Goal: Transaction & Acquisition: Subscribe to service/newsletter

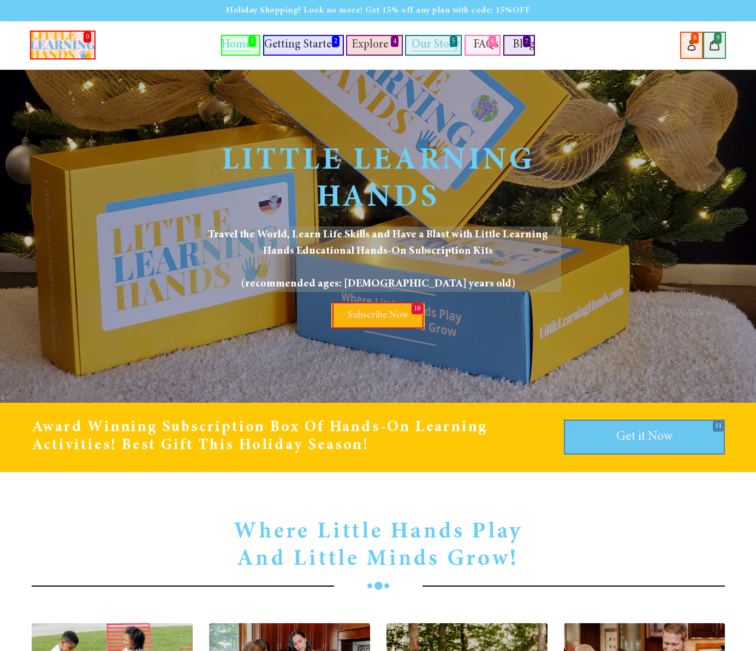
click at [434, 45] on span "Our Story" at bounding box center [436, 45] width 48 height 12
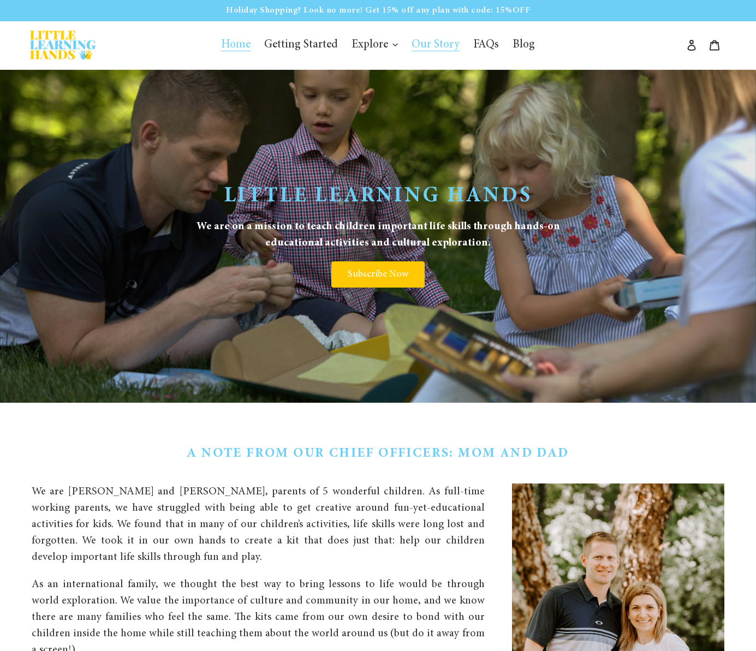
click at [241, 45] on span "Home" at bounding box center [235, 45] width 29 height 12
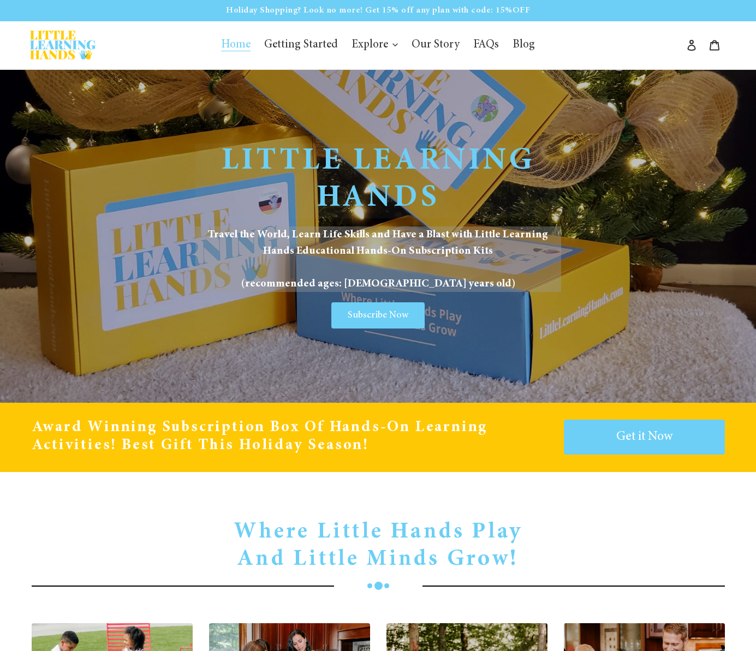
click at [378, 316] on span "Subscribe Now" at bounding box center [378, 316] width 61 height 10
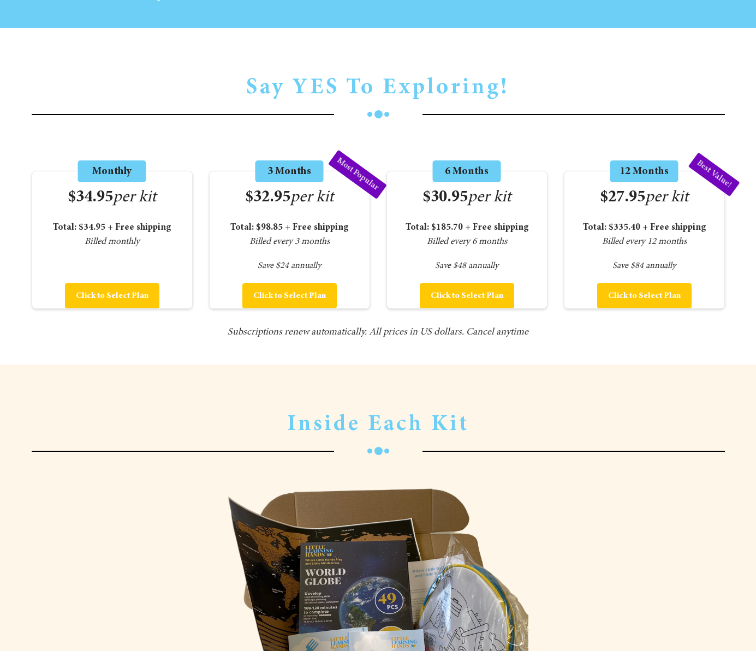
scroll to position [1509, 0]
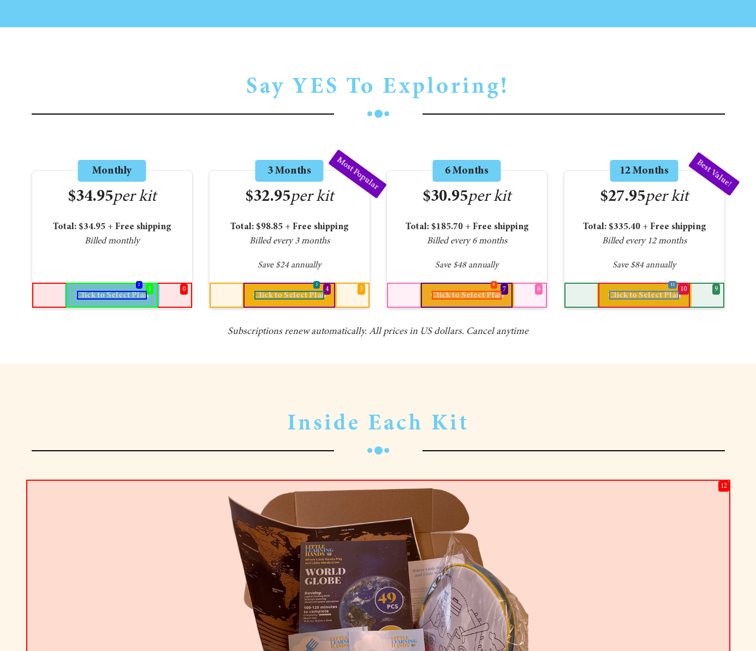
click at [112, 295] on span "Click to Select Plan" at bounding box center [112, 295] width 73 height 9
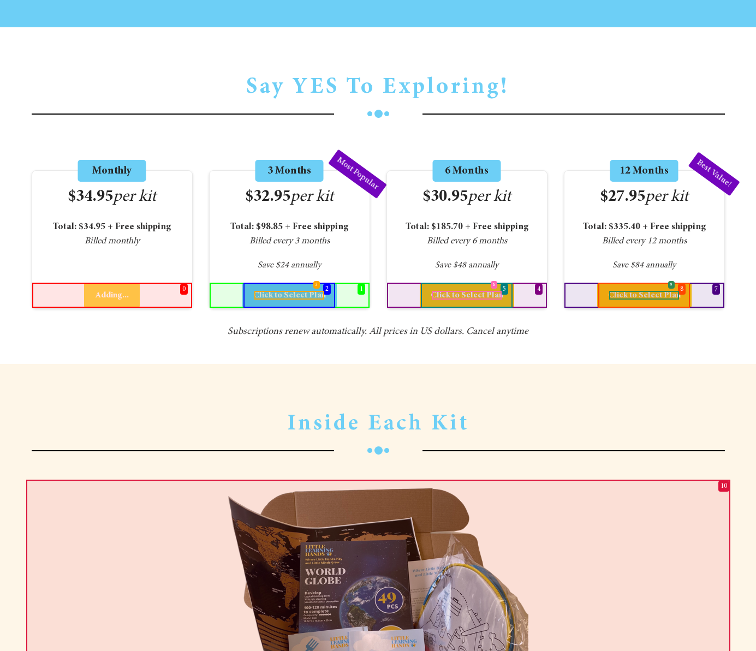
click at [289, 295] on span "Click to Select Plan" at bounding box center [289, 295] width 73 height 9
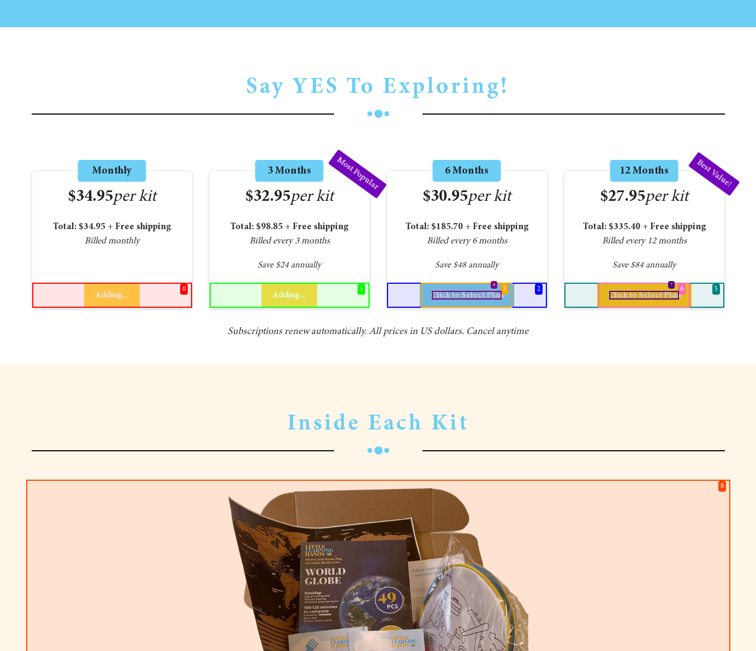
click at [467, 295] on span "Click to Select Plan" at bounding box center [467, 295] width 73 height 9
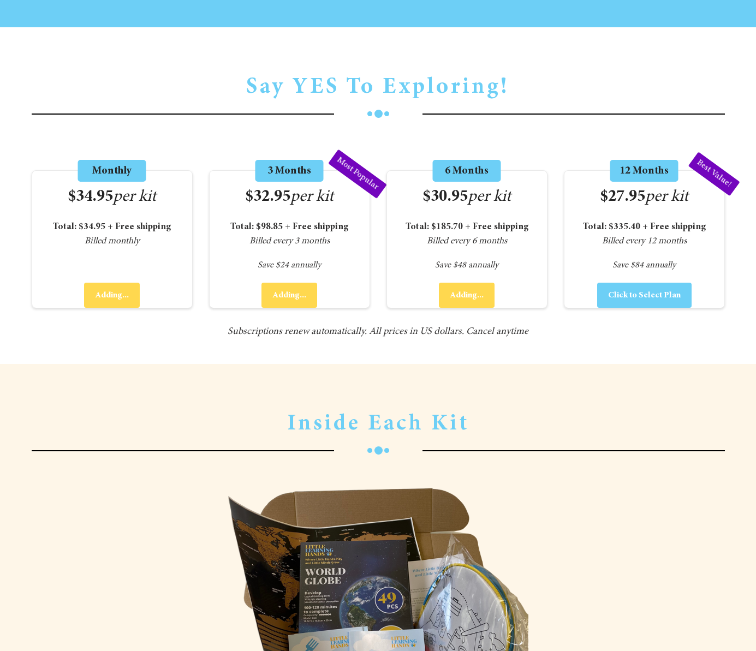
click at [644, 295] on span "Click to Select Plan" at bounding box center [644, 295] width 73 height 9
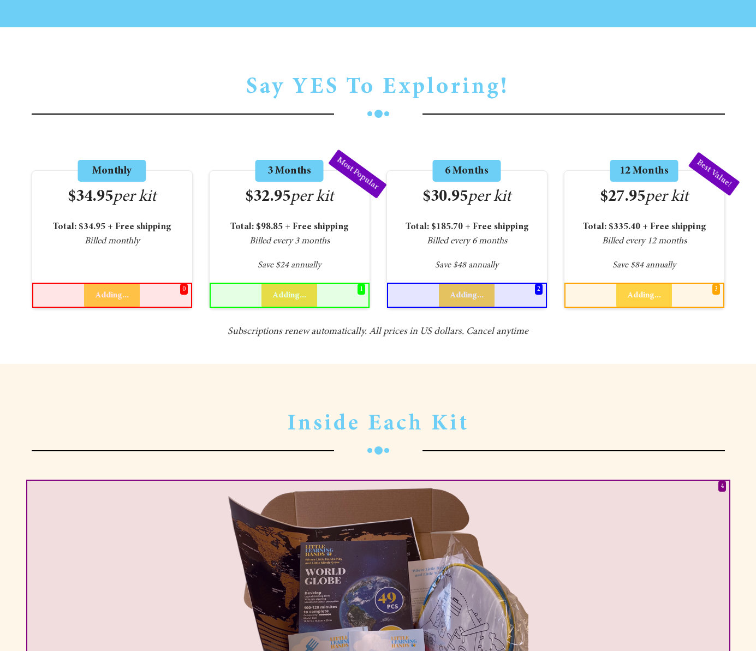
click at [378, 496] on div at bounding box center [378, 626] width 317 height 292
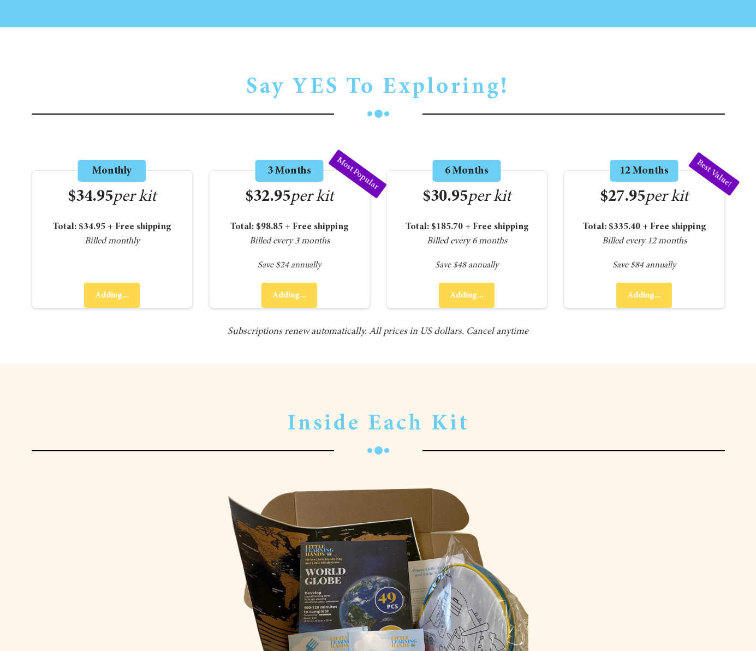
scroll to position [1649, 0]
